Goal: Communication & Community: Ask a question

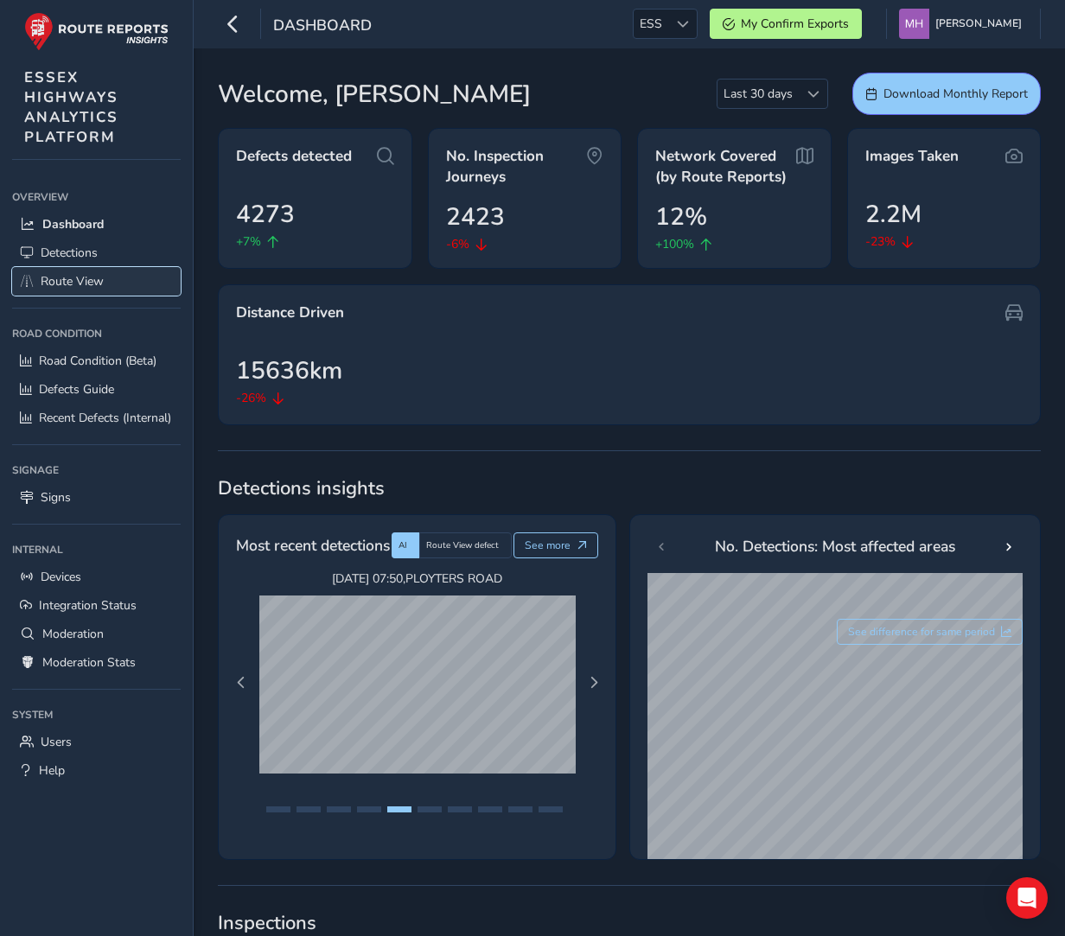
click at [73, 282] on span "Route View" at bounding box center [72, 281] width 63 height 16
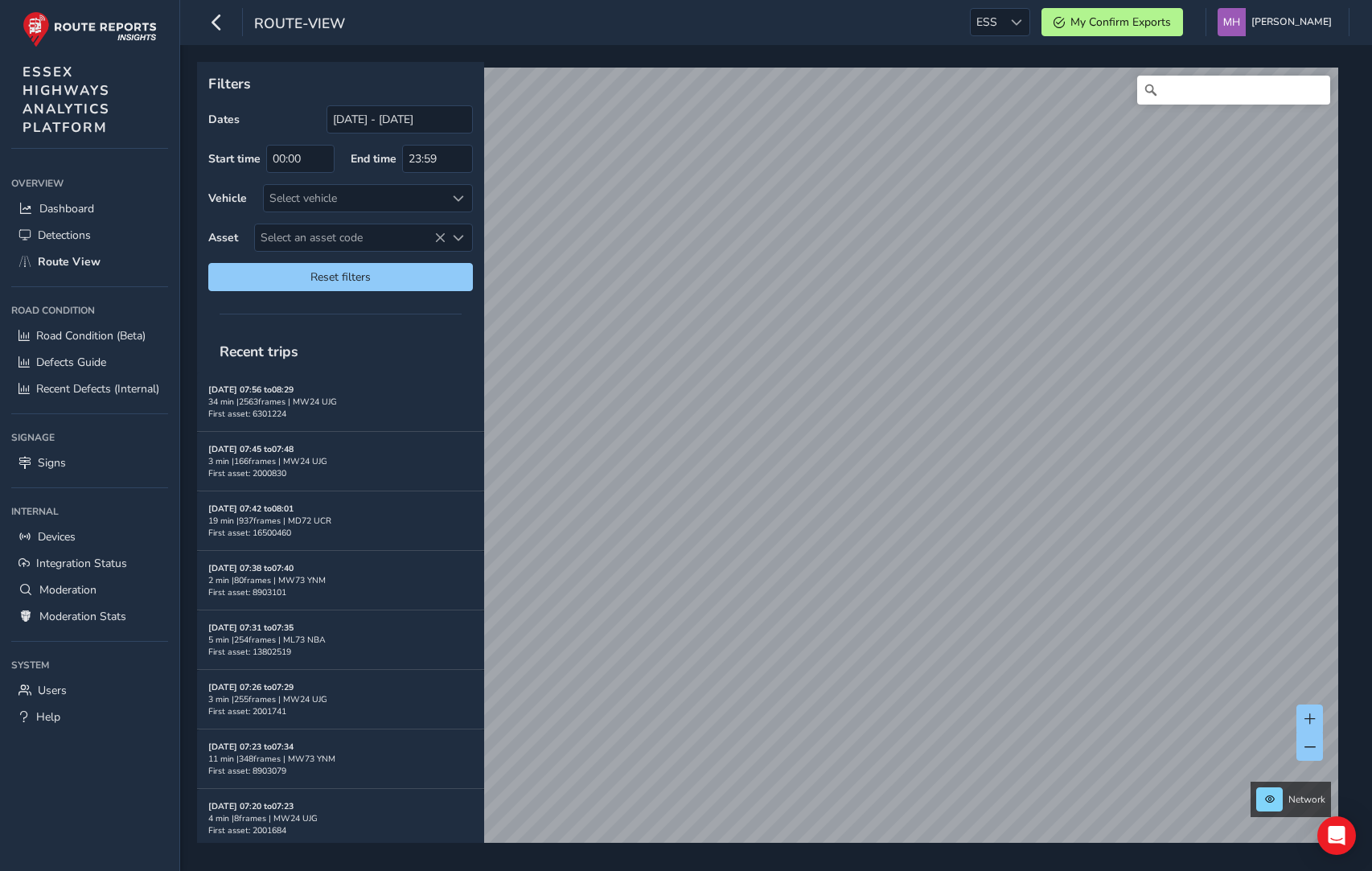
click at [299, 408] on div "[DATE] 07:56 to 08:29 34 min | 2563 frames | MW24 UJG First asset: 6301224" at bounding box center [340, 401] width 264 height 36
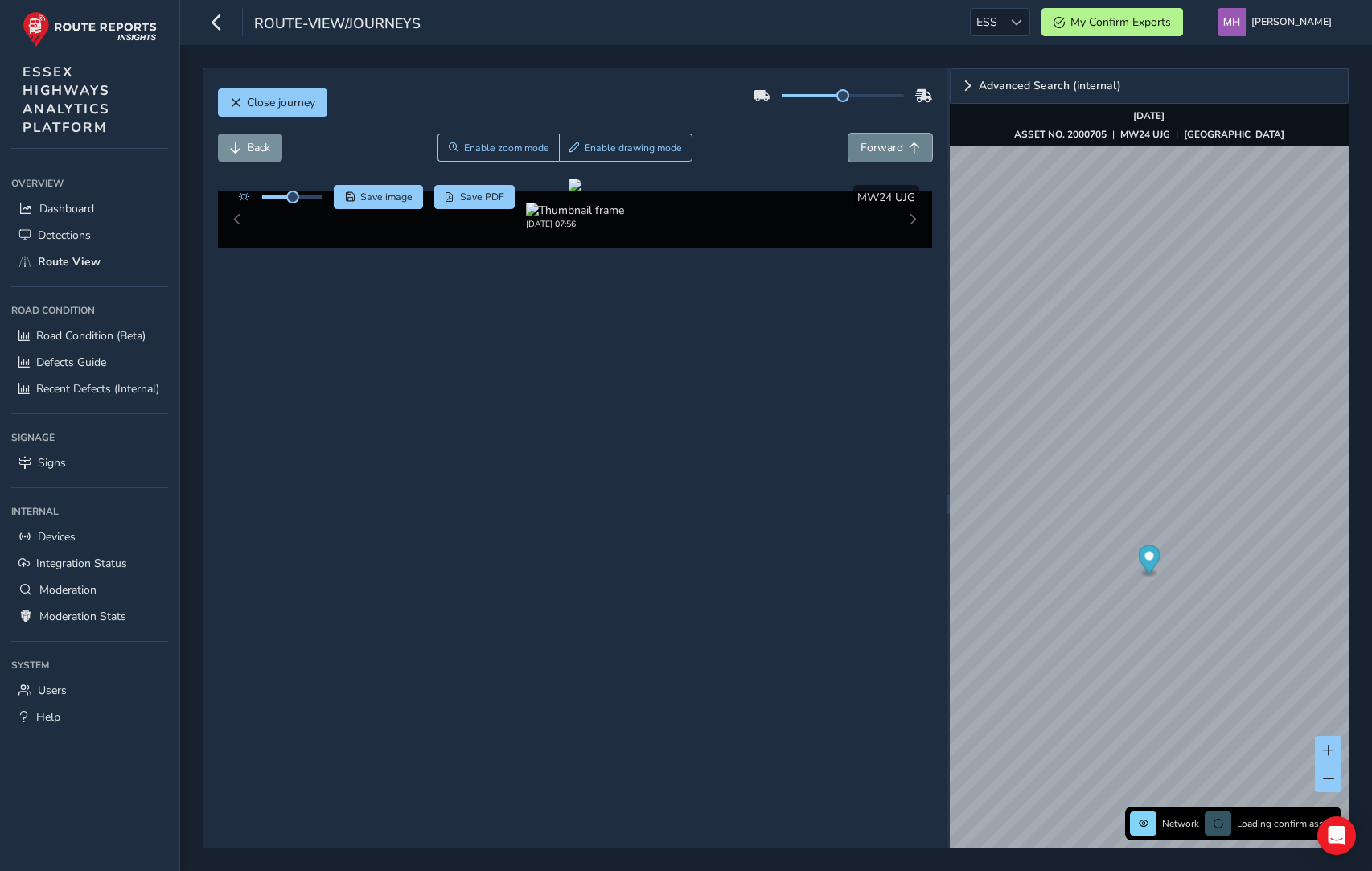
click at [895, 152] on span "Forward" at bounding box center [882, 147] width 43 height 15
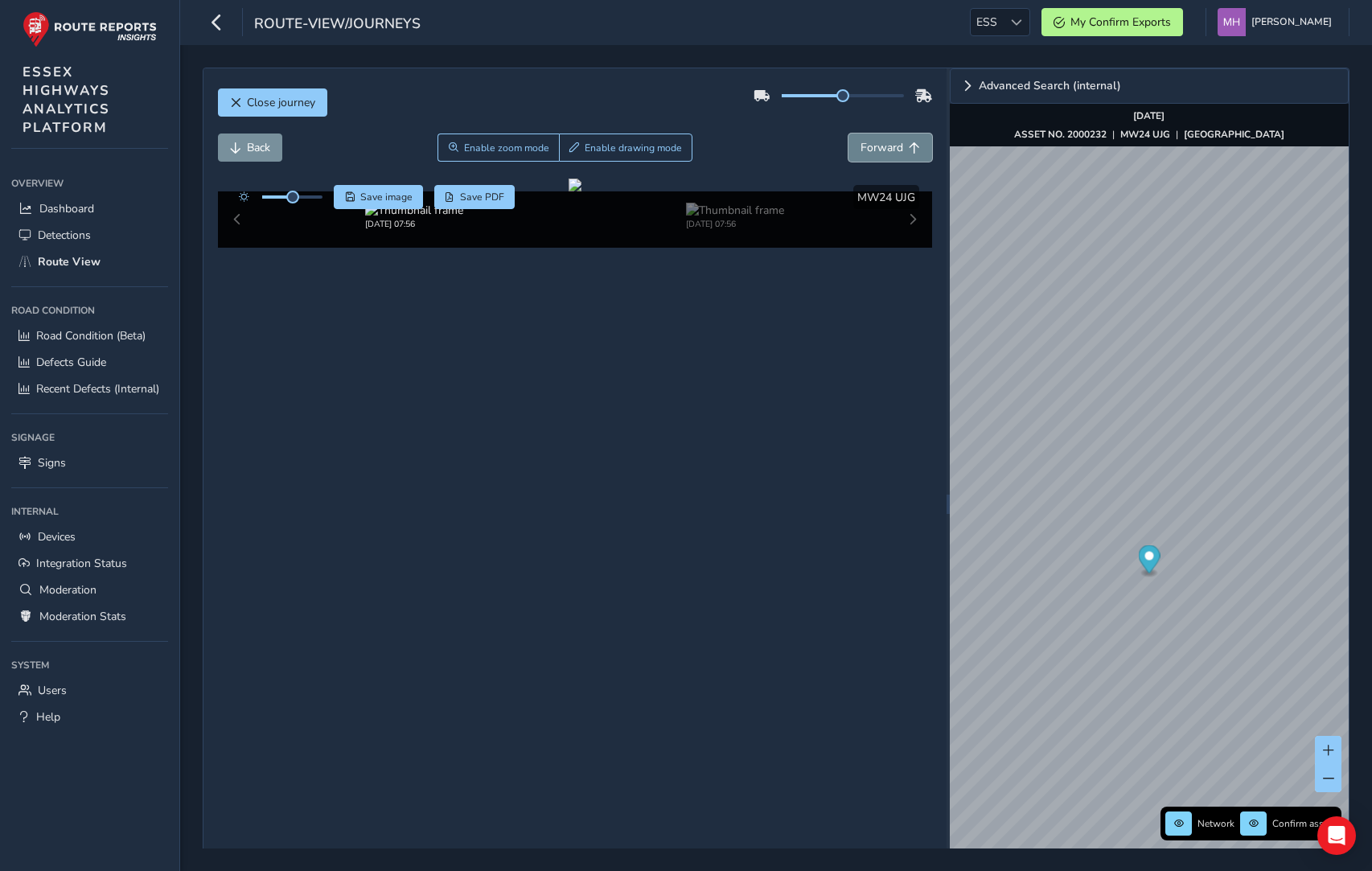
click at [895, 152] on span "Forward" at bounding box center [882, 147] width 43 height 15
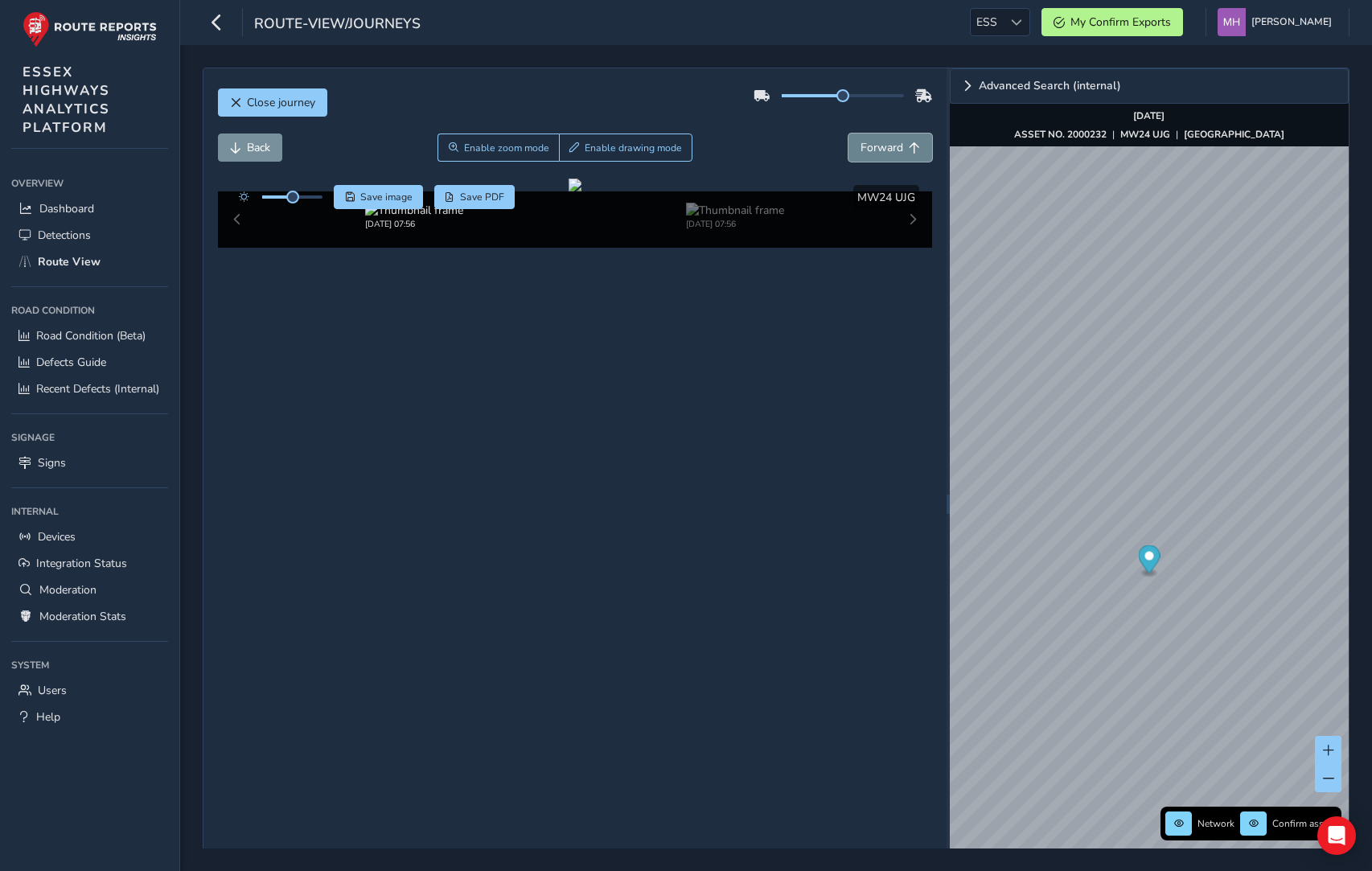
click at [895, 152] on span "Forward" at bounding box center [882, 147] width 43 height 15
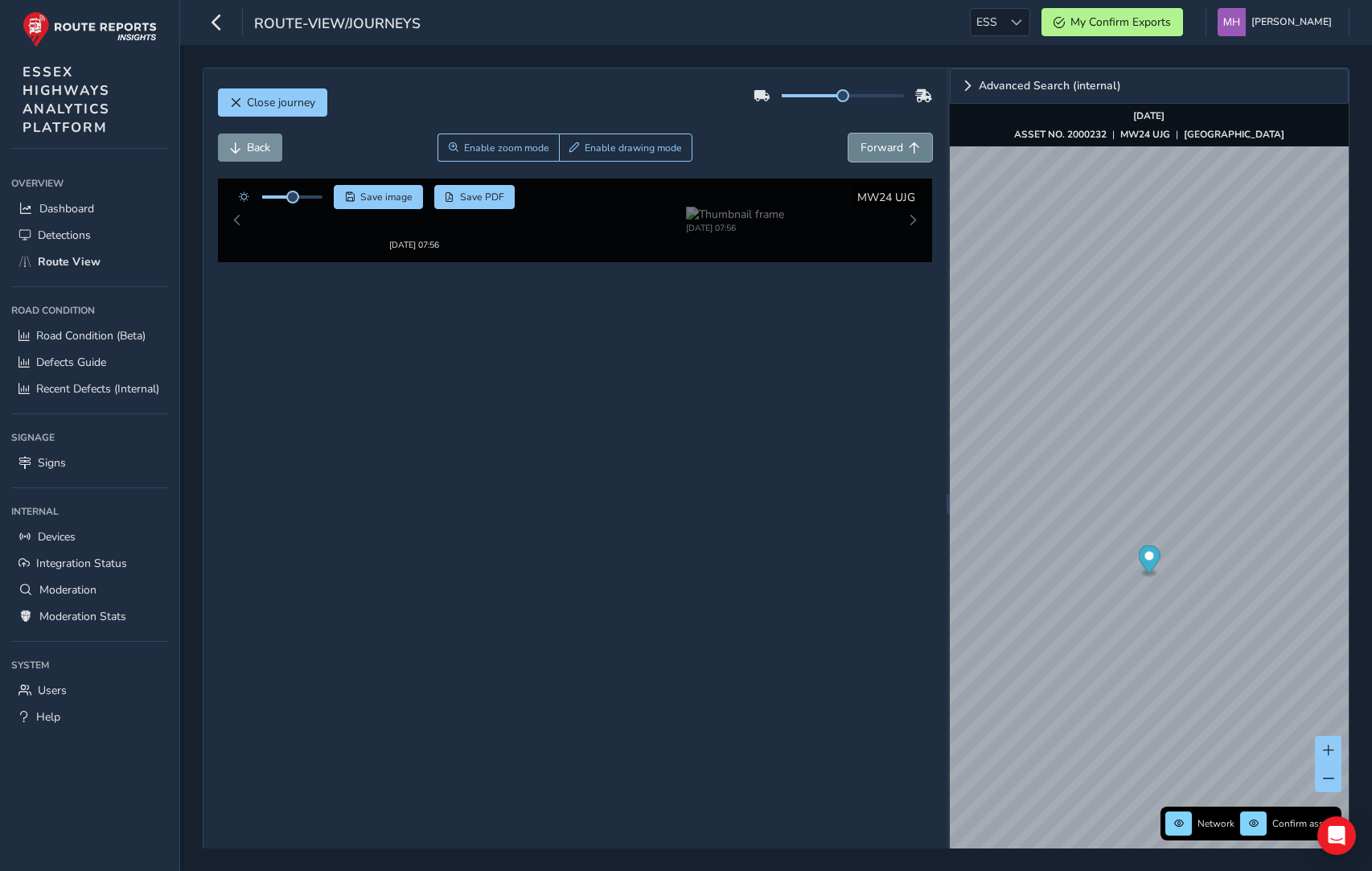
click at [895, 152] on span "Forward" at bounding box center [882, 147] width 43 height 15
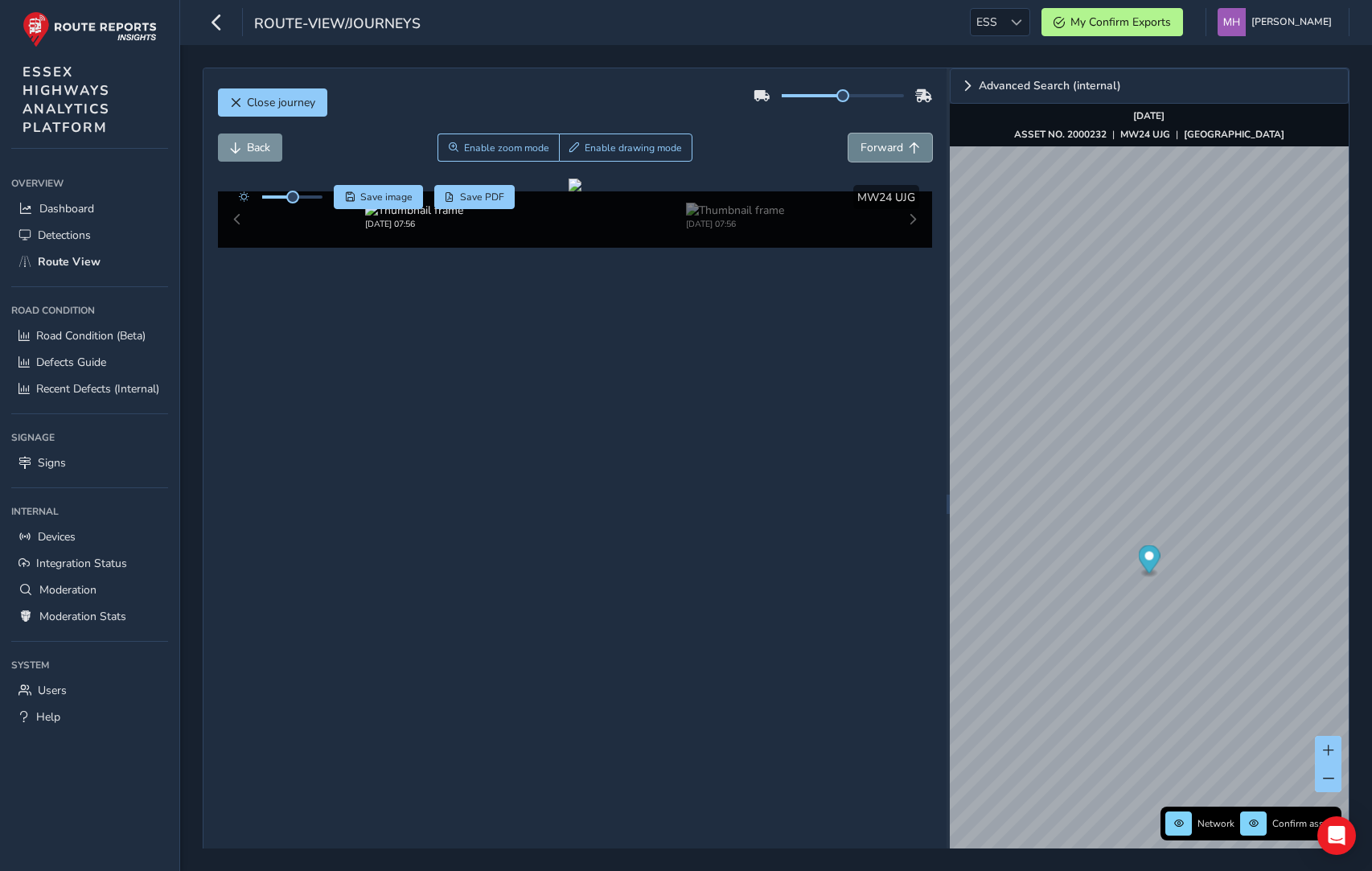
click at [895, 152] on span "Forward" at bounding box center [882, 147] width 43 height 15
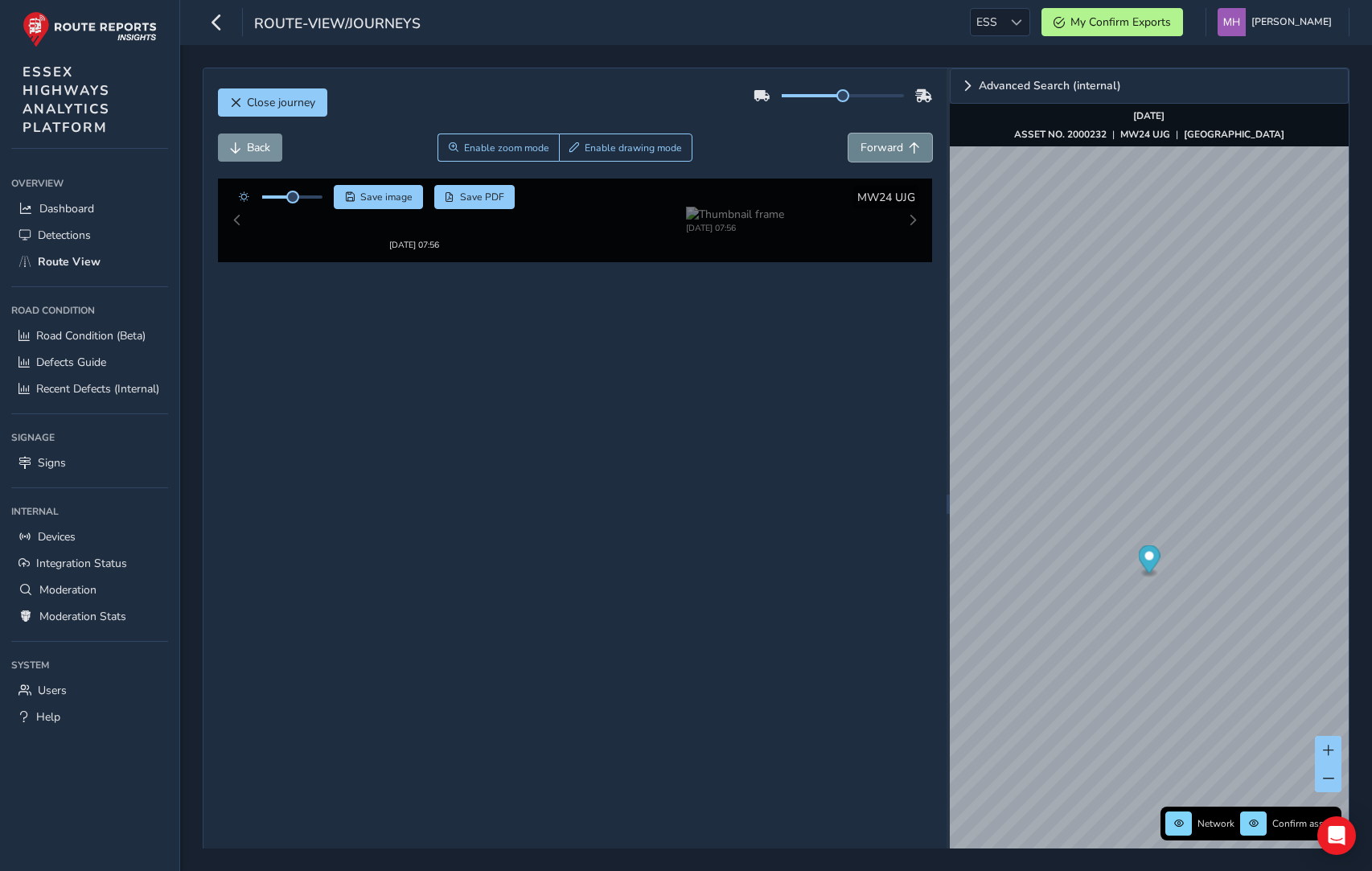
click at [895, 152] on span "Forward" at bounding box center [882, 147] width 43 height 15
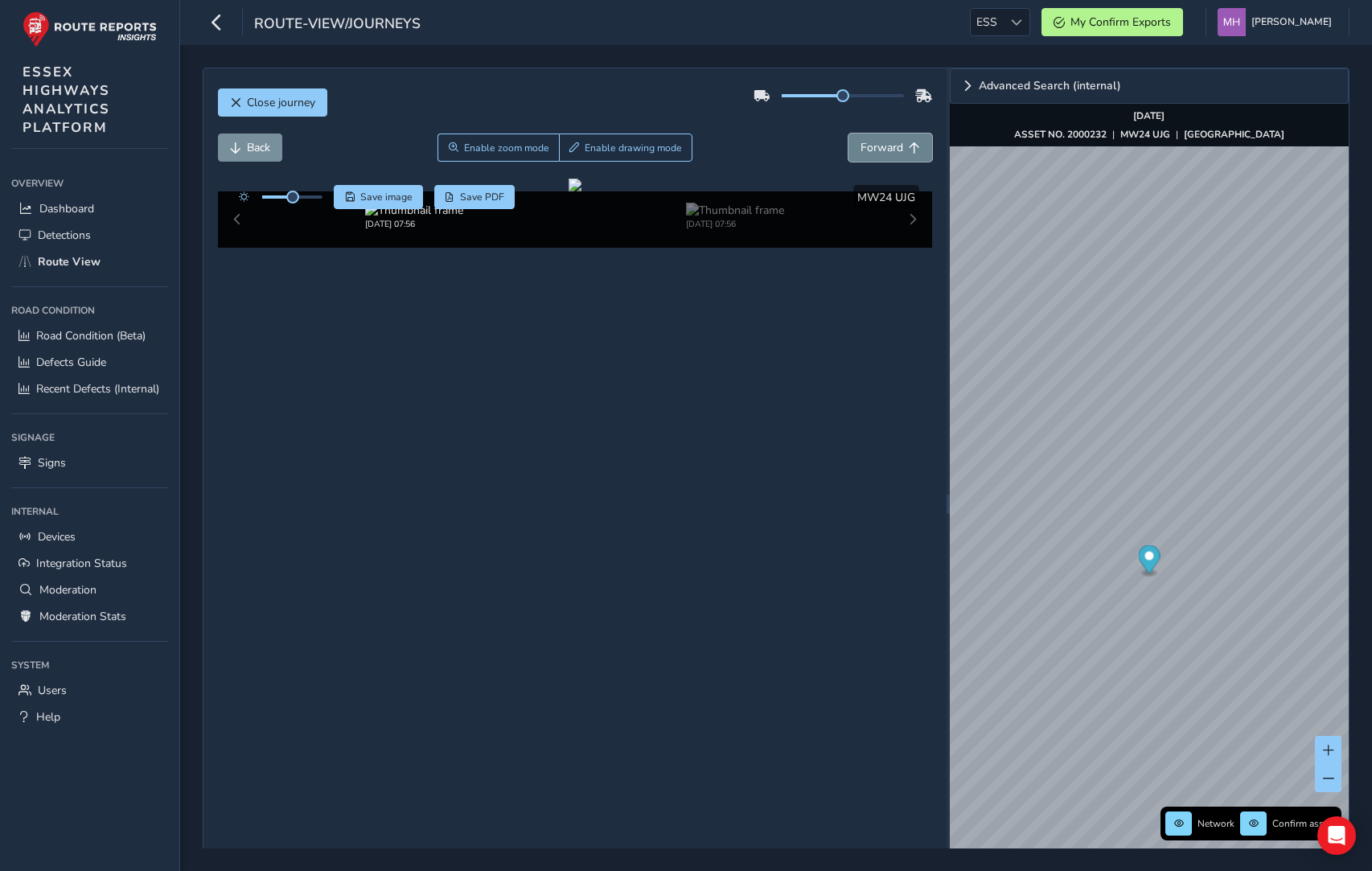
click at [895, 152] on span "Forward" at bounding box center [882, 147] width 43 height 15
click at [262, 151] on span "Back" at bounding box center [258, 147] width 23 height 15
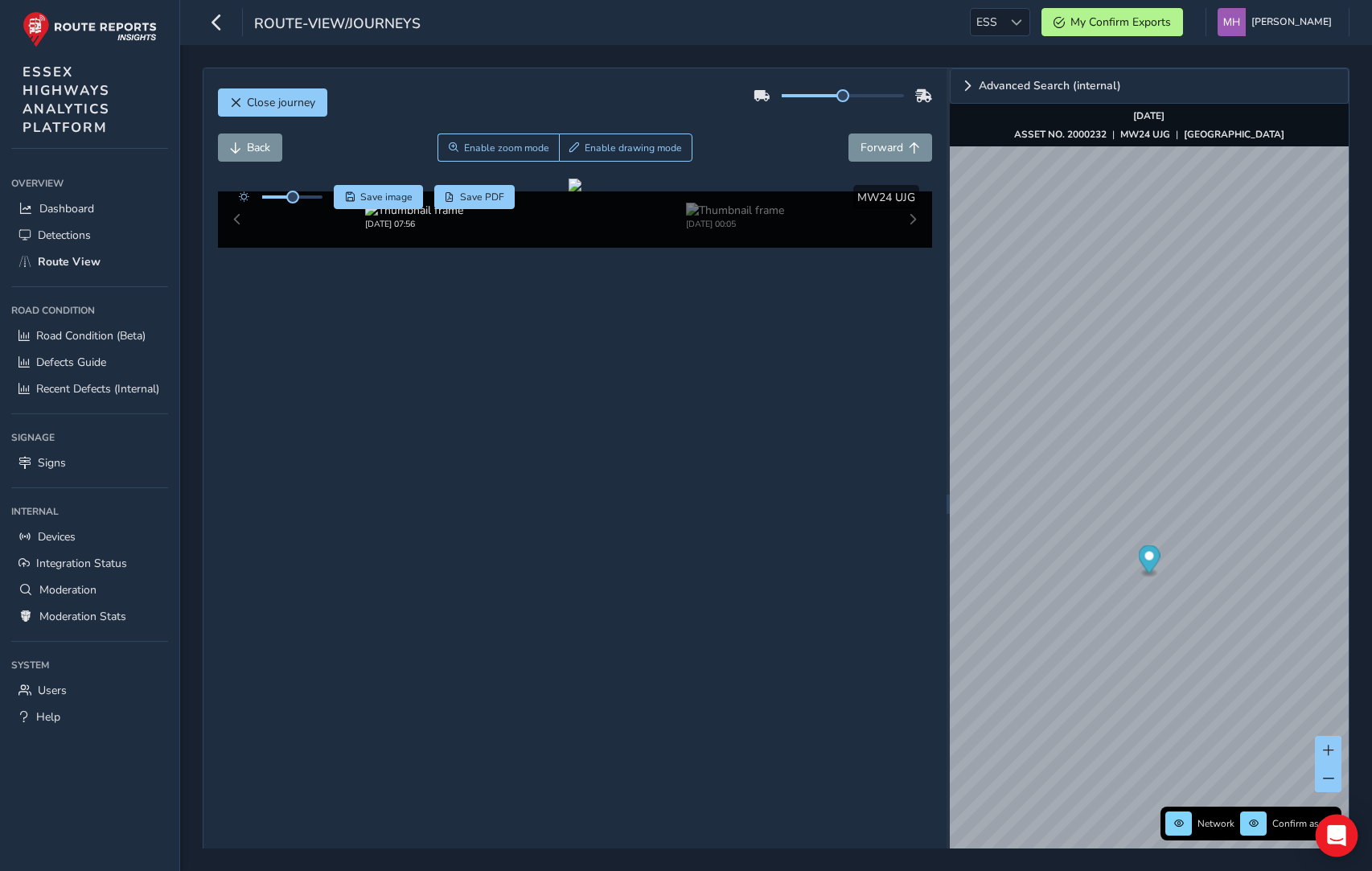
click at [990, 840] on icon "Open Intercom Messenger" at bounding box center [1336, 836] width 20 height 20
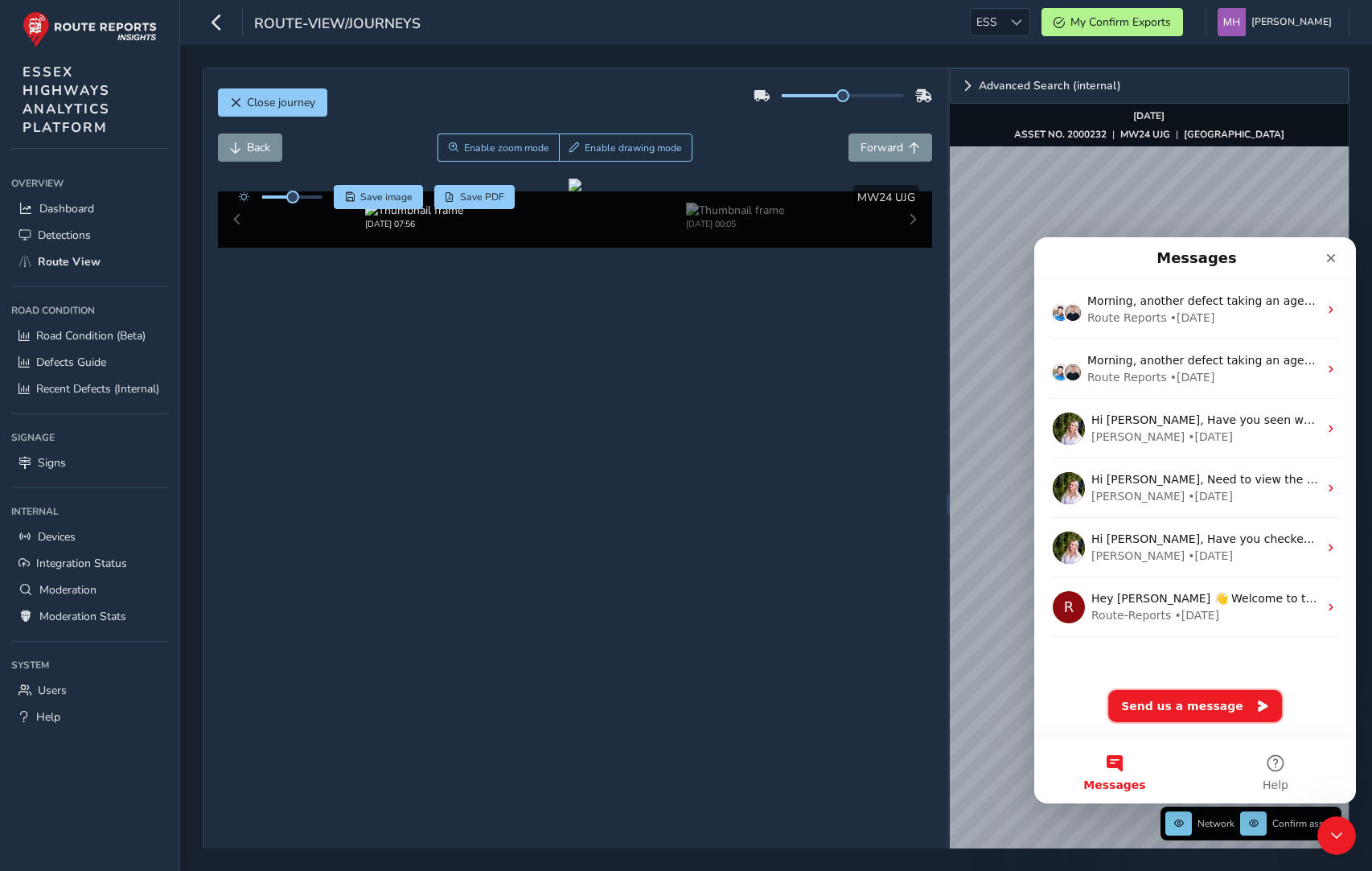
click at [990, 704] on button "Send us a message" at bounding box center [1194, 706] width 174 height 33
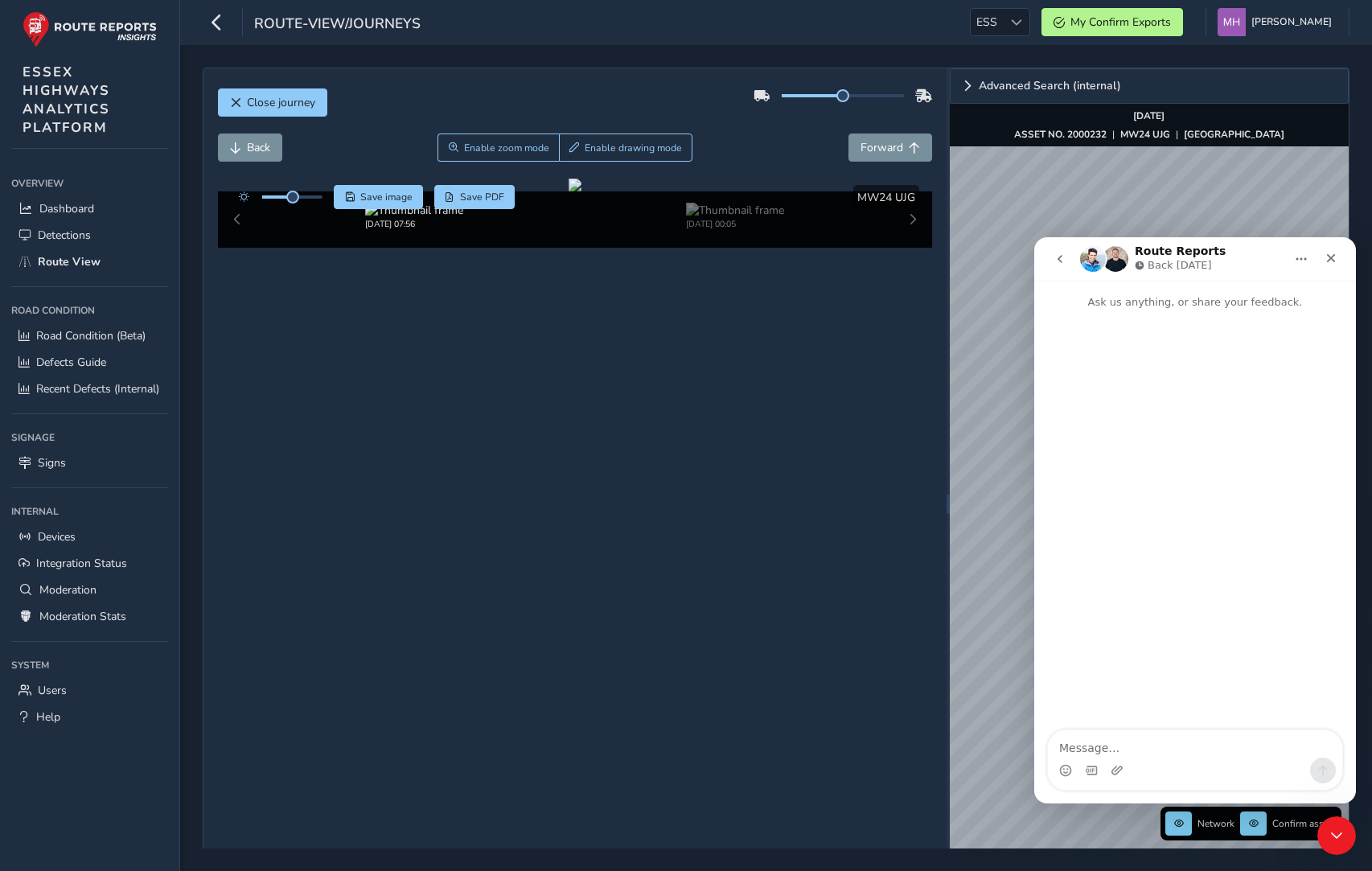
click at [990, 756] on textarea "Message…" at bounding box center [1194, 744] width 294 height 27
drag, startPoint x: 1300, startPoint y: 732, endPoint x: 1301, endPoint y: 750, distance: 18.0
click at [990, 750] on textarea "On Essex, is there a sign detection on this frame? [URL][DOMAIN_NAME]" at bounding box center [1194, 736] width 294 height 44
type textarea "On Essex, is there a sign detection on this frame? [URL][DOMAIN_NAME]"
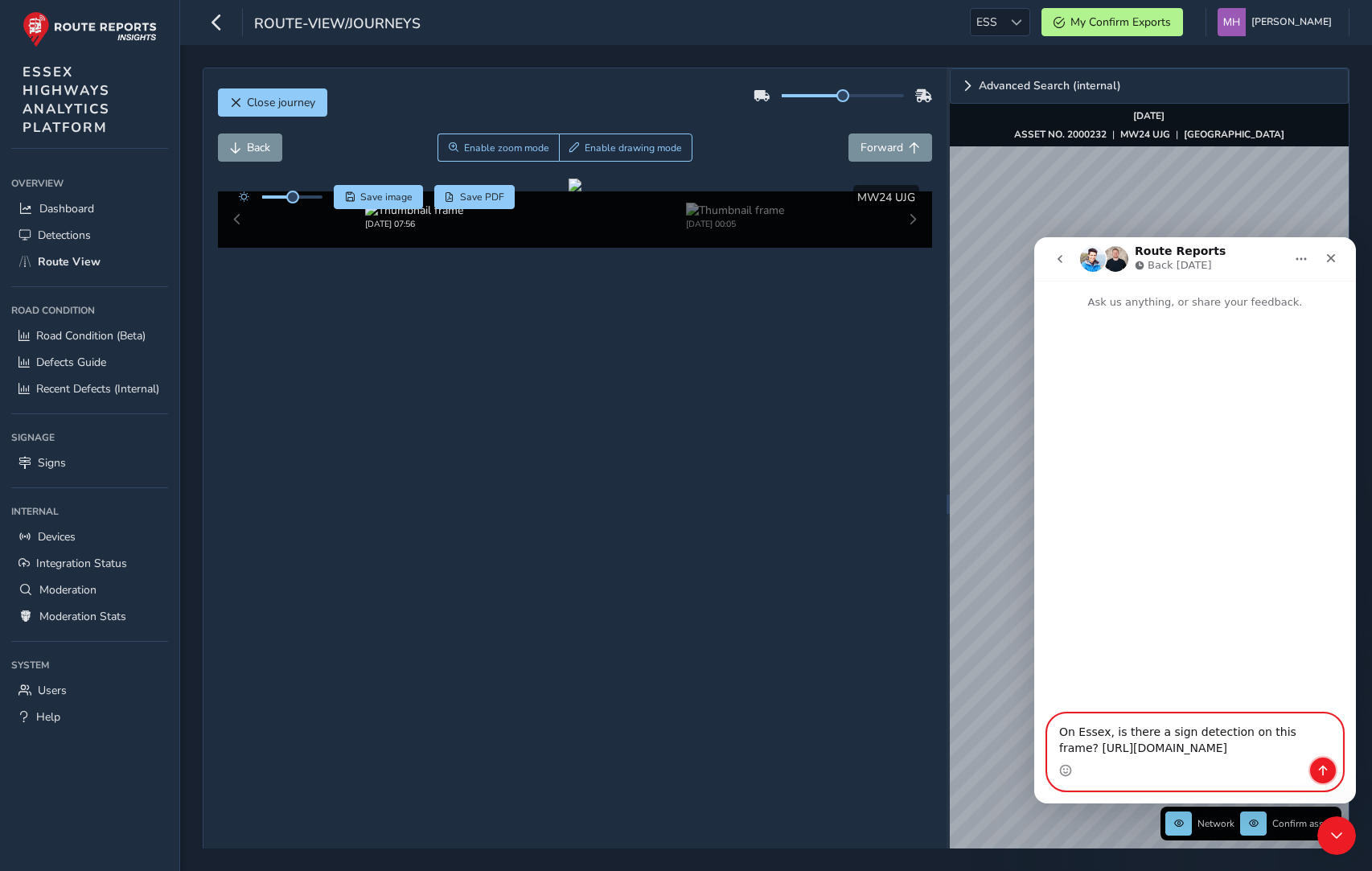
click at [990, 776] on icon "Send a message…" at bounding box center [1323, 770] width 13 height 13
